Goal: Book appointment/travel/reservation

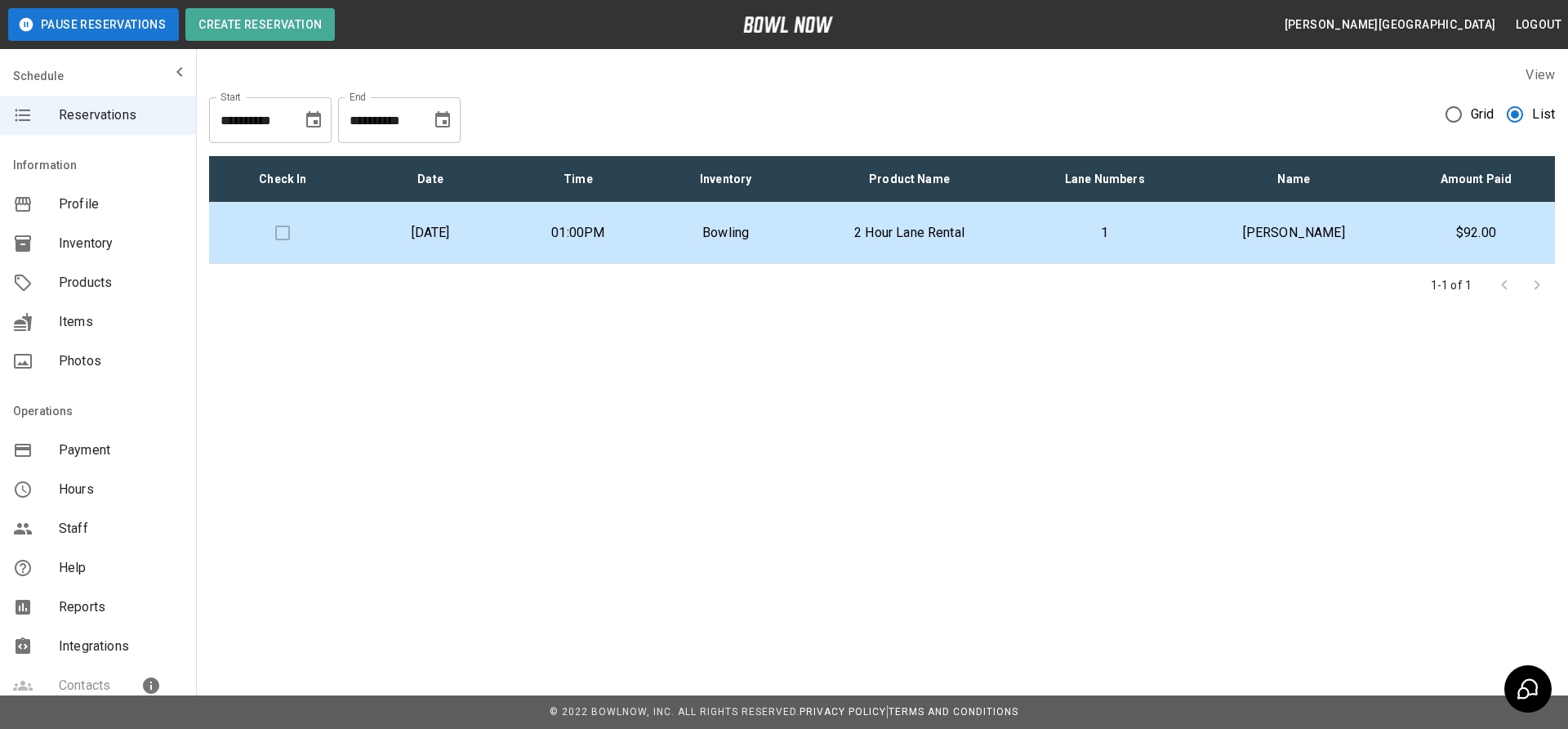
click at [653, 244] on td "01:00PM" at bounding box center [578, 233] width 148 height 62
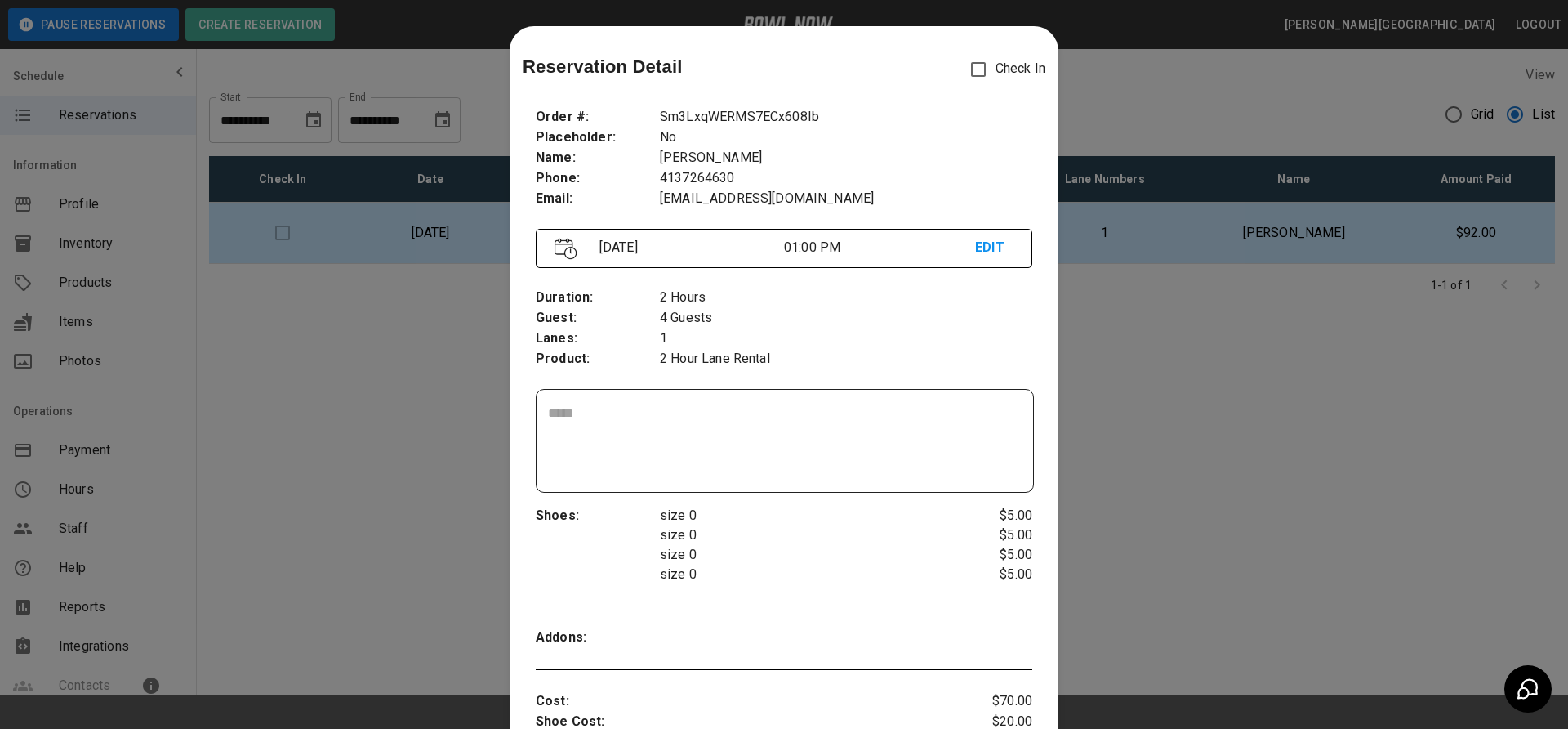
scroll to position [26, 0]
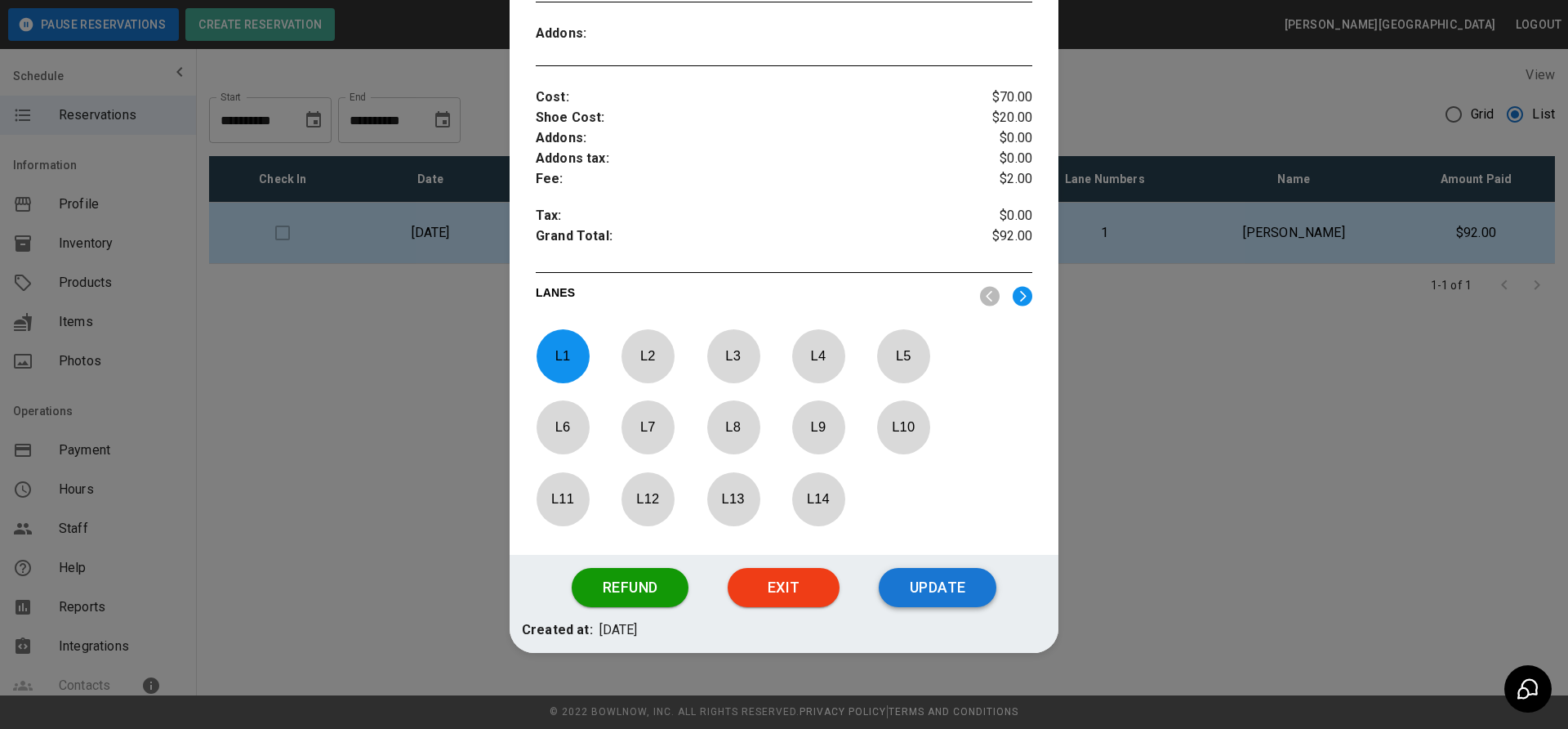
click at [932, 580] on button "Update" at bounding box center [938, 587] width 117 height 39
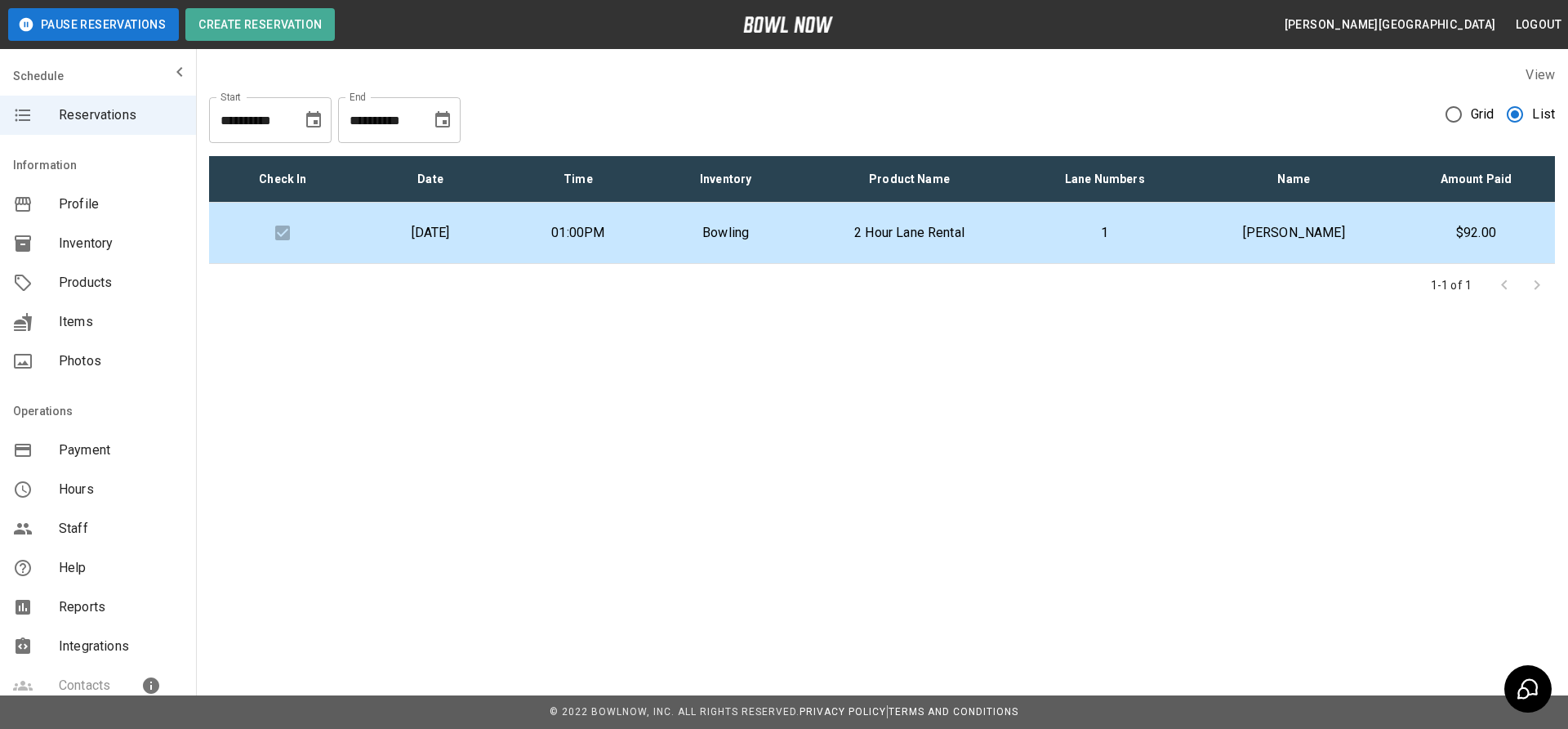
click at [1177, 232] on p "1" at bounding box center [1104, 233] width 145 height 19
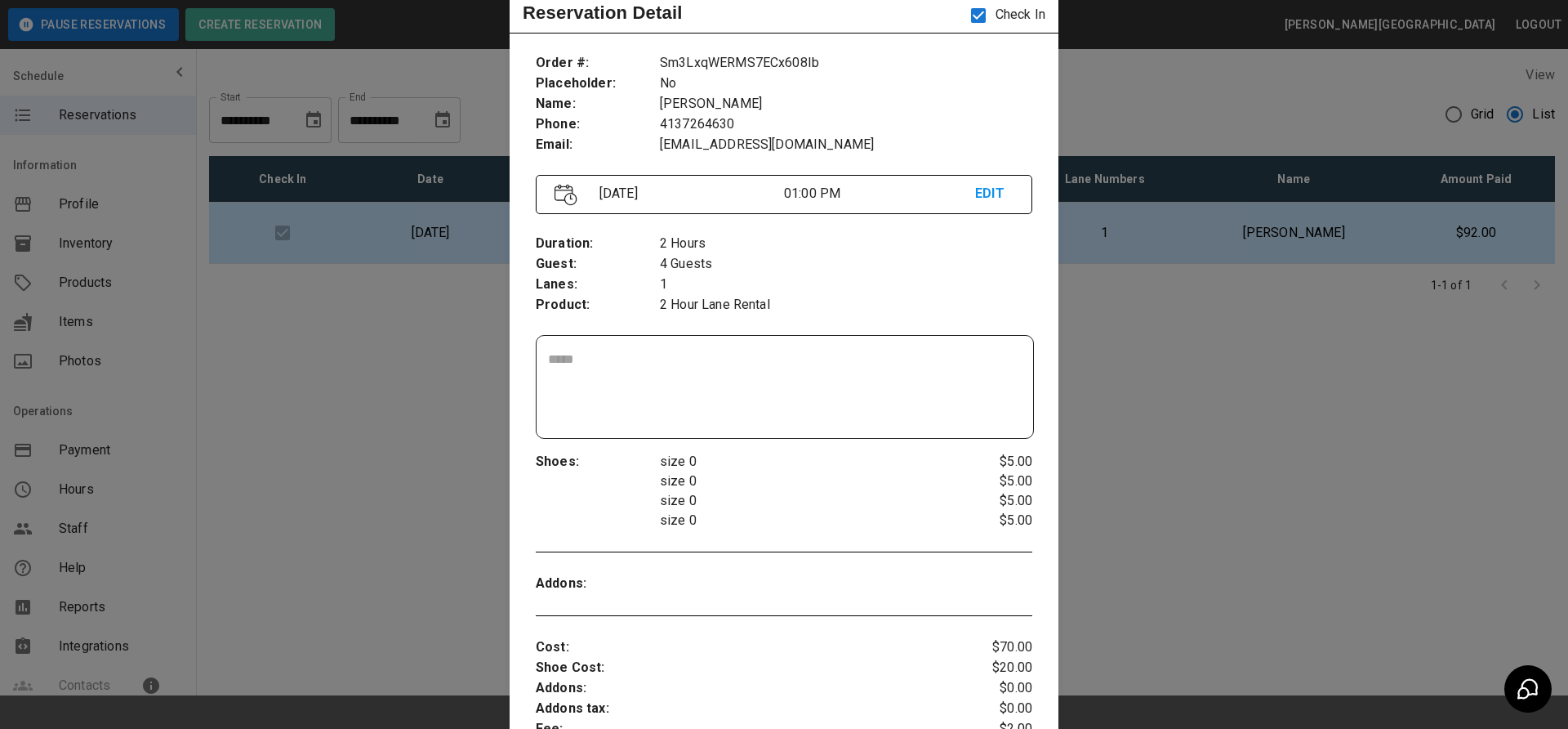
scroll to position [52, 0]
click at [1146, 418] on div at bounding box center [784, 364] width 1568 height 729
